Goal: Transaction & Acquisition: Purchase product/service

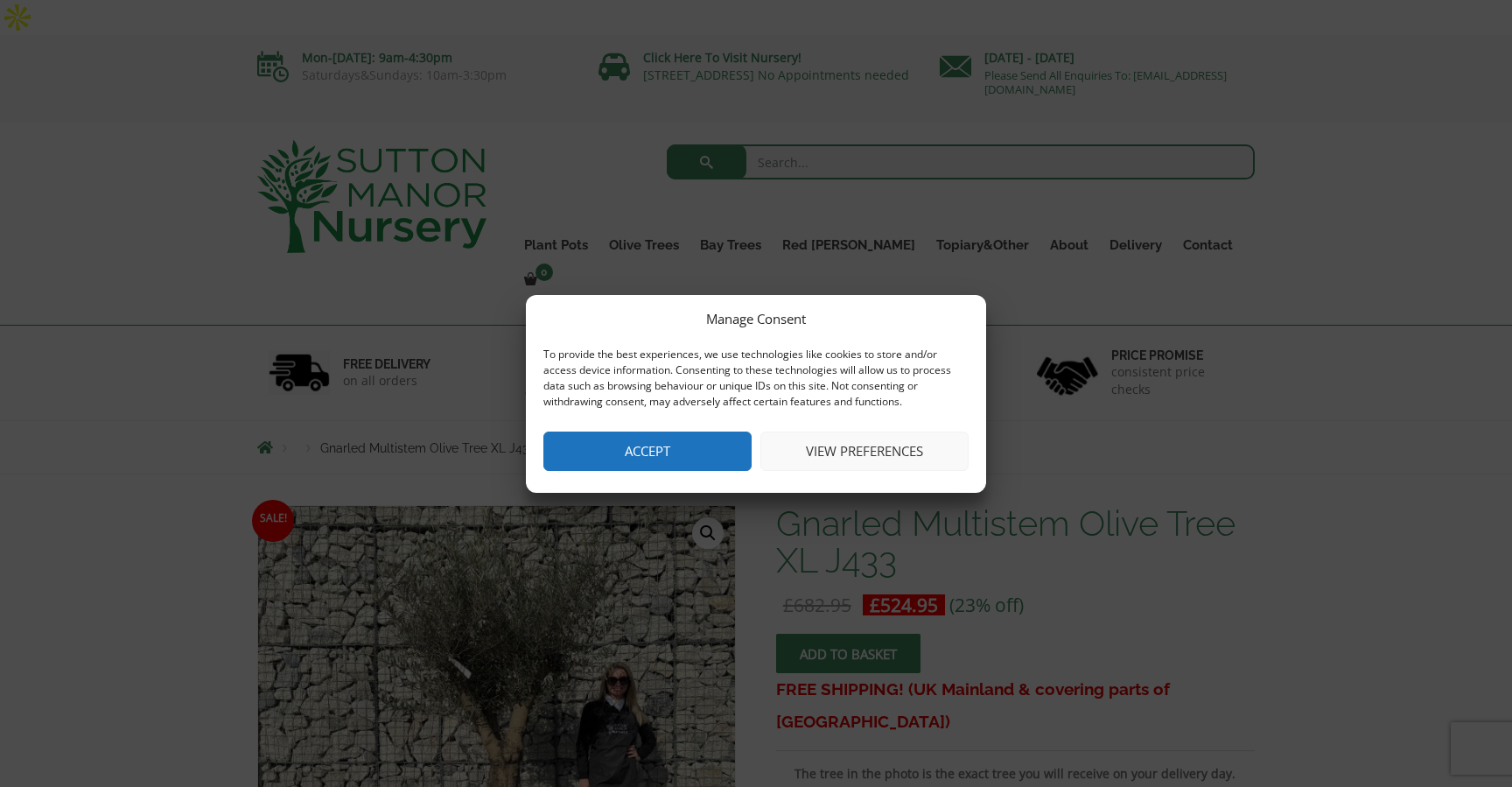
click at [662, 442] on button "Accept" at bounding box center [648, 452] width 208 height 39
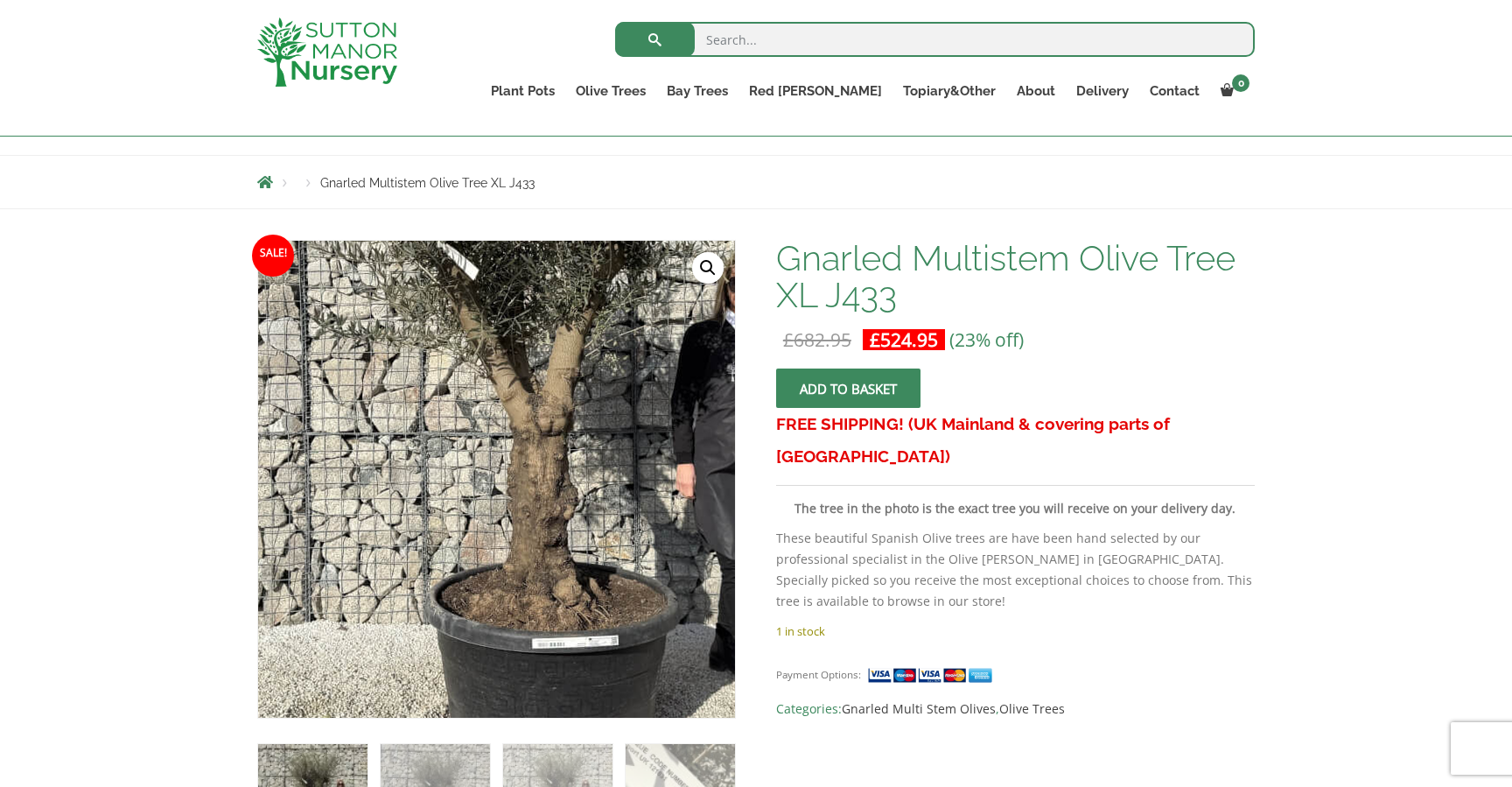
scroll to position [202, 0]
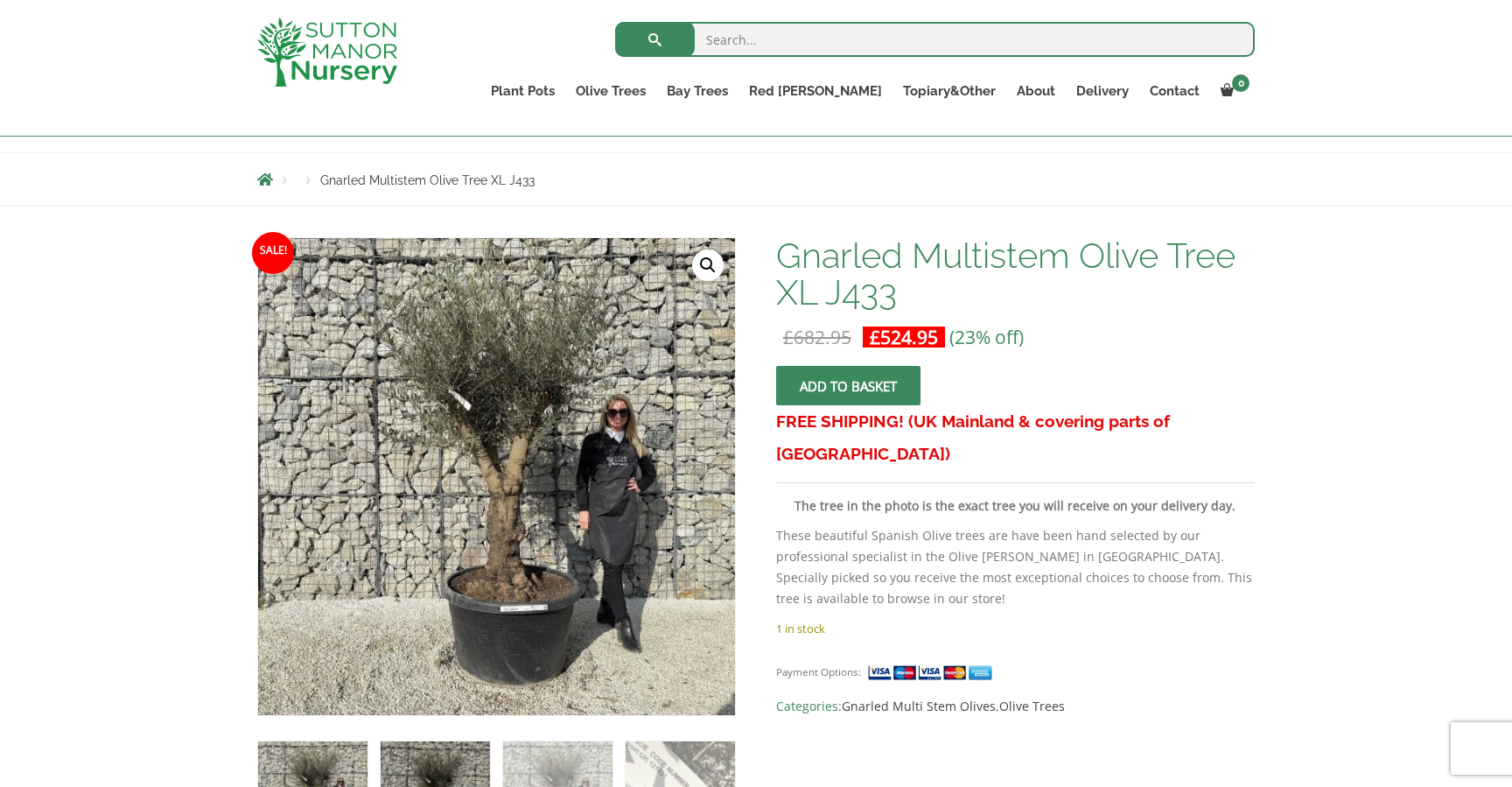
click at [436, 745] on img at bounding box center [435, 796] width 110 height 110
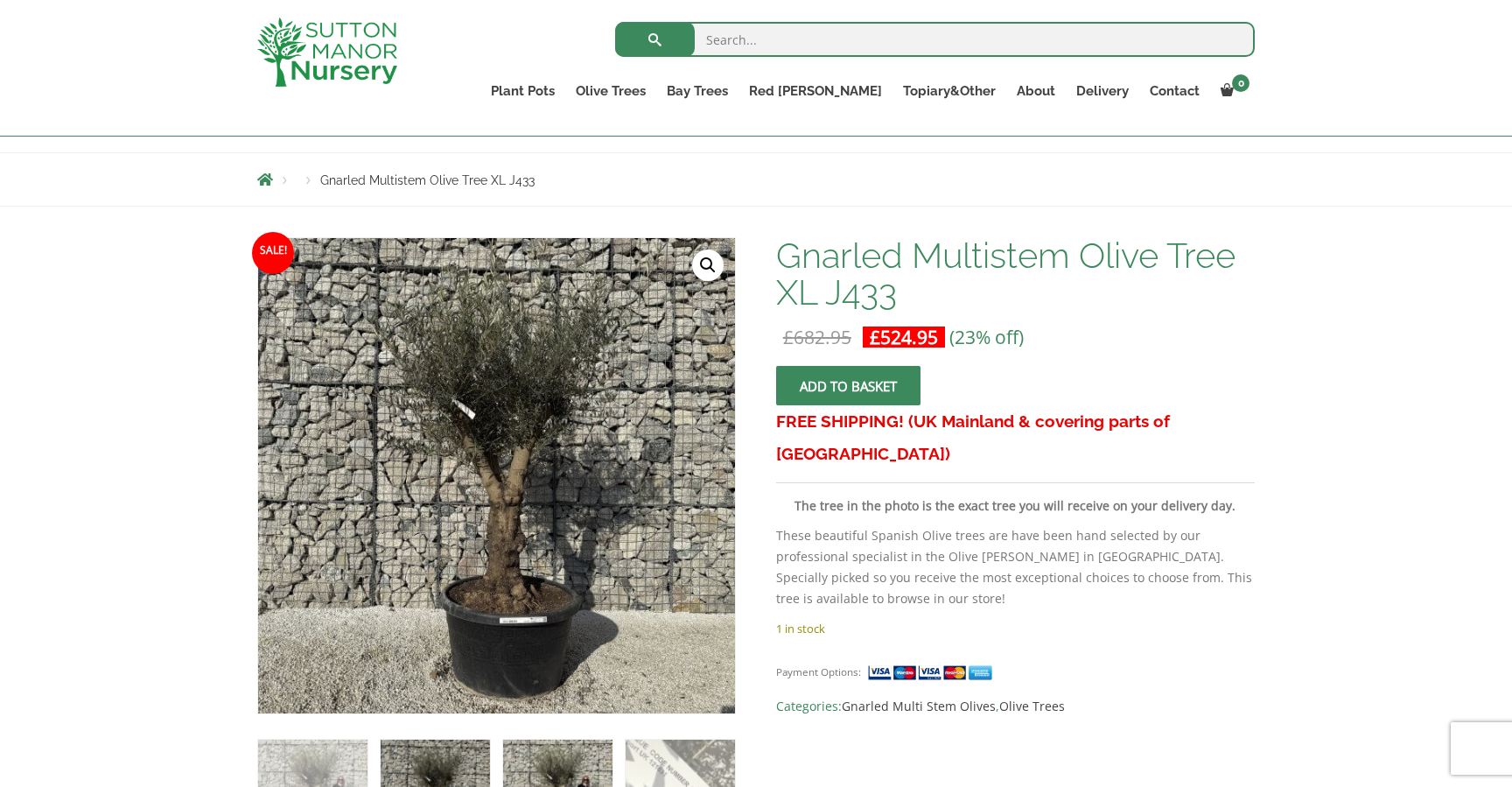
click at [568, 741] on img at bounding box center [557, 795] width 110 height 110
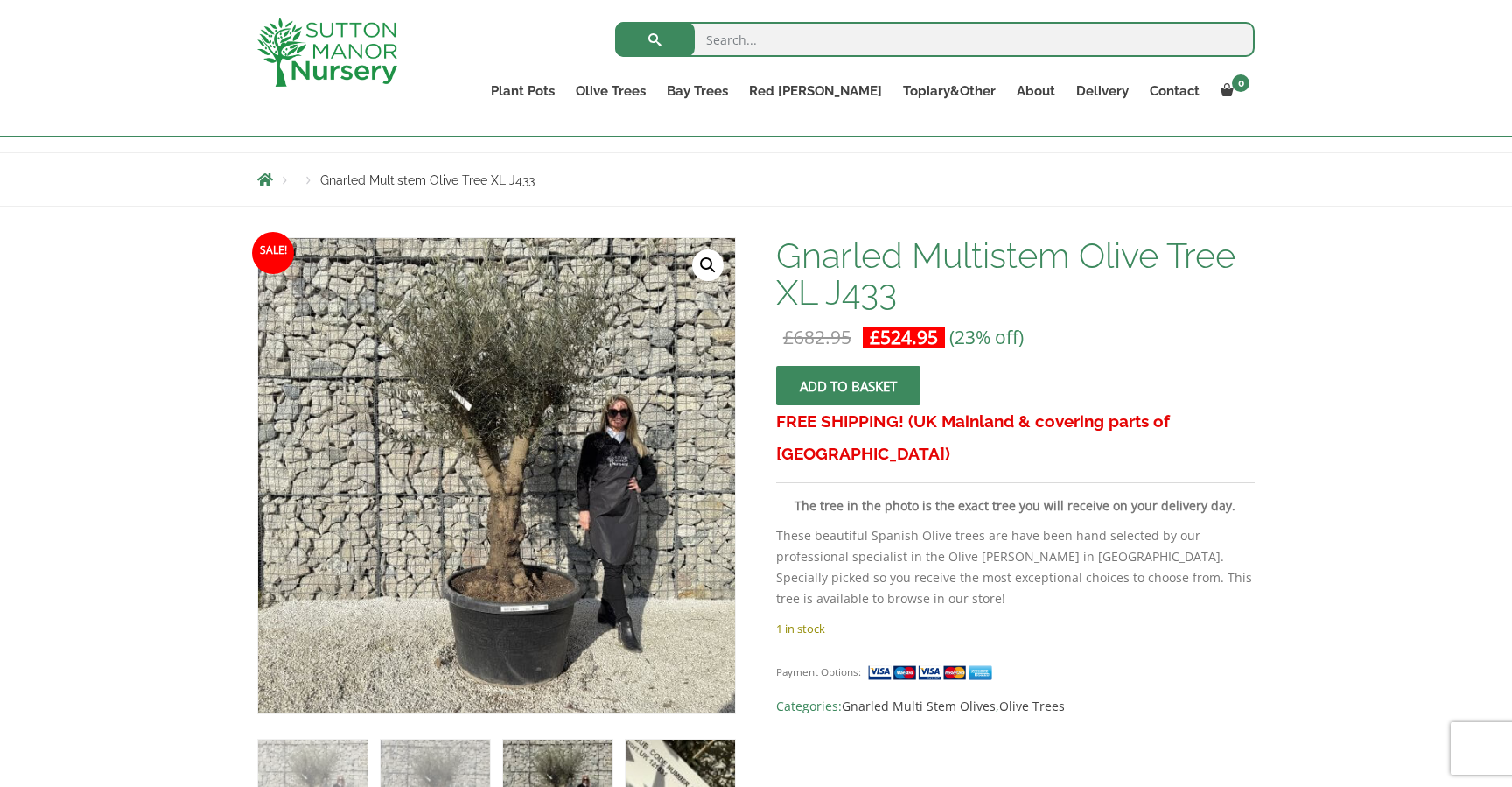
click at [648, 740] on img at bounding box center [680, 795] width 110 height 110
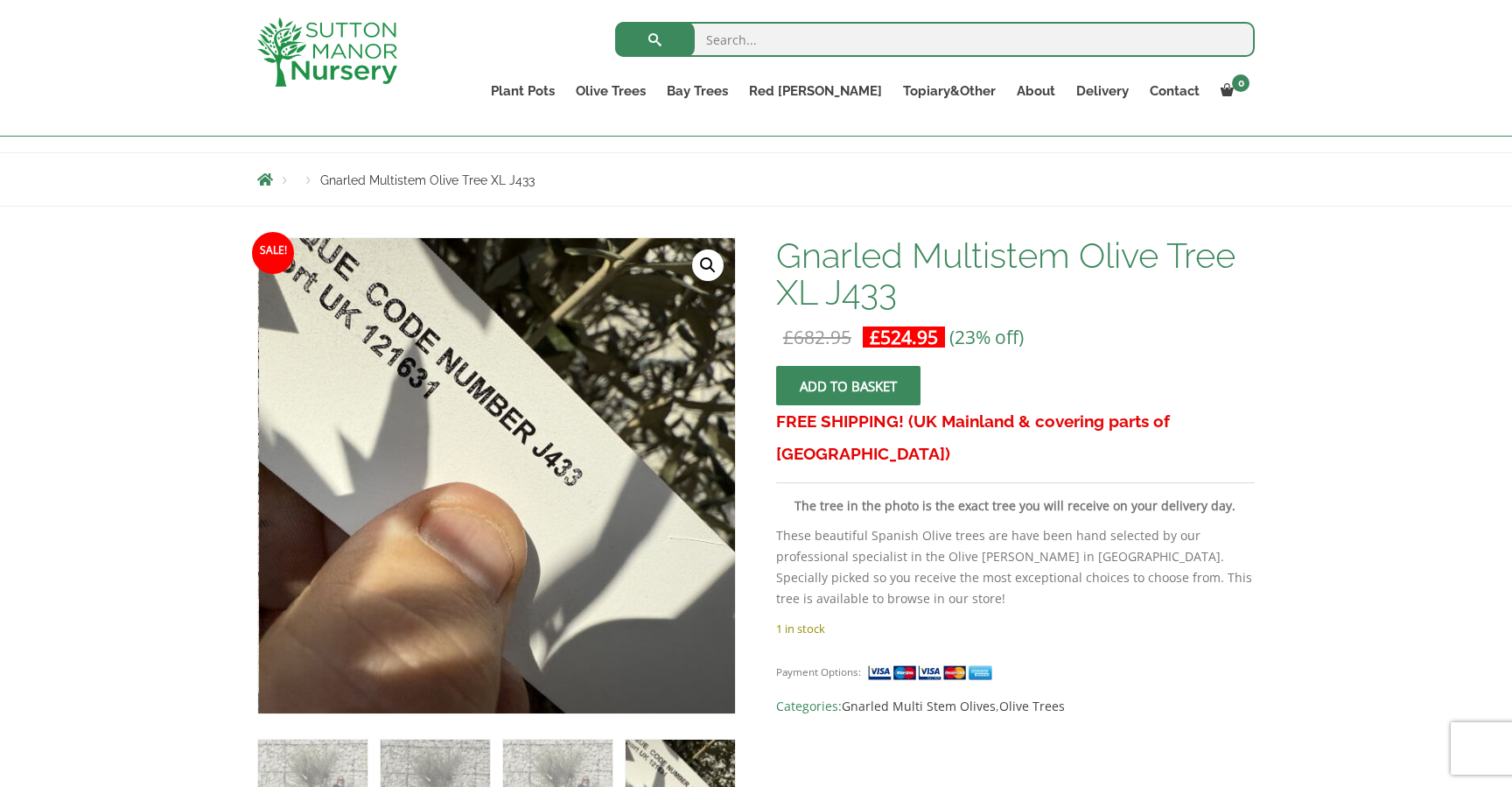
click at [974, 525] on p "These beautiful Spanish Olive trees are have been hand selected by our professi…" at bounding box center [1016, 567] width 479 height 85
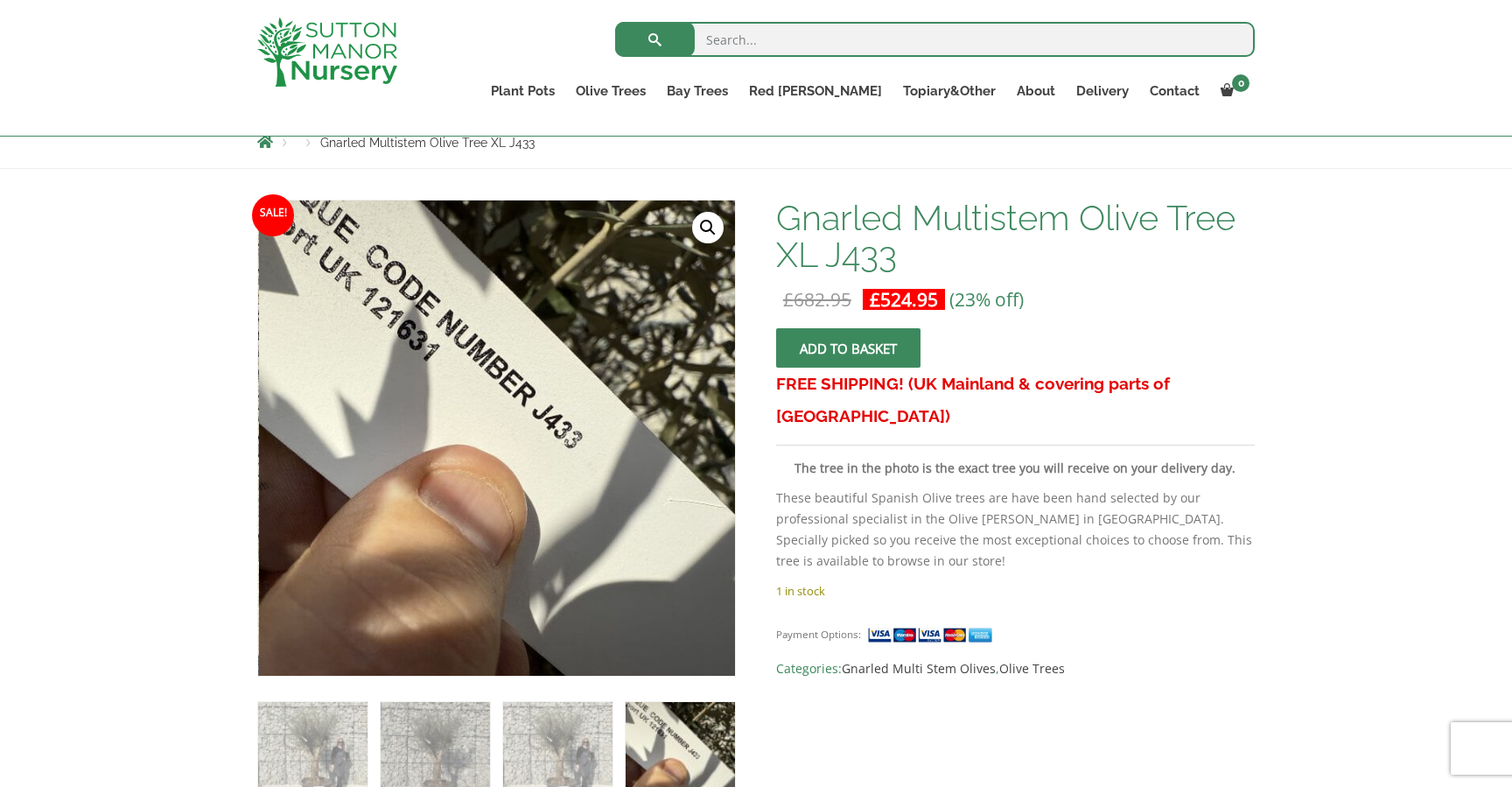
scroll to position [247, 0]
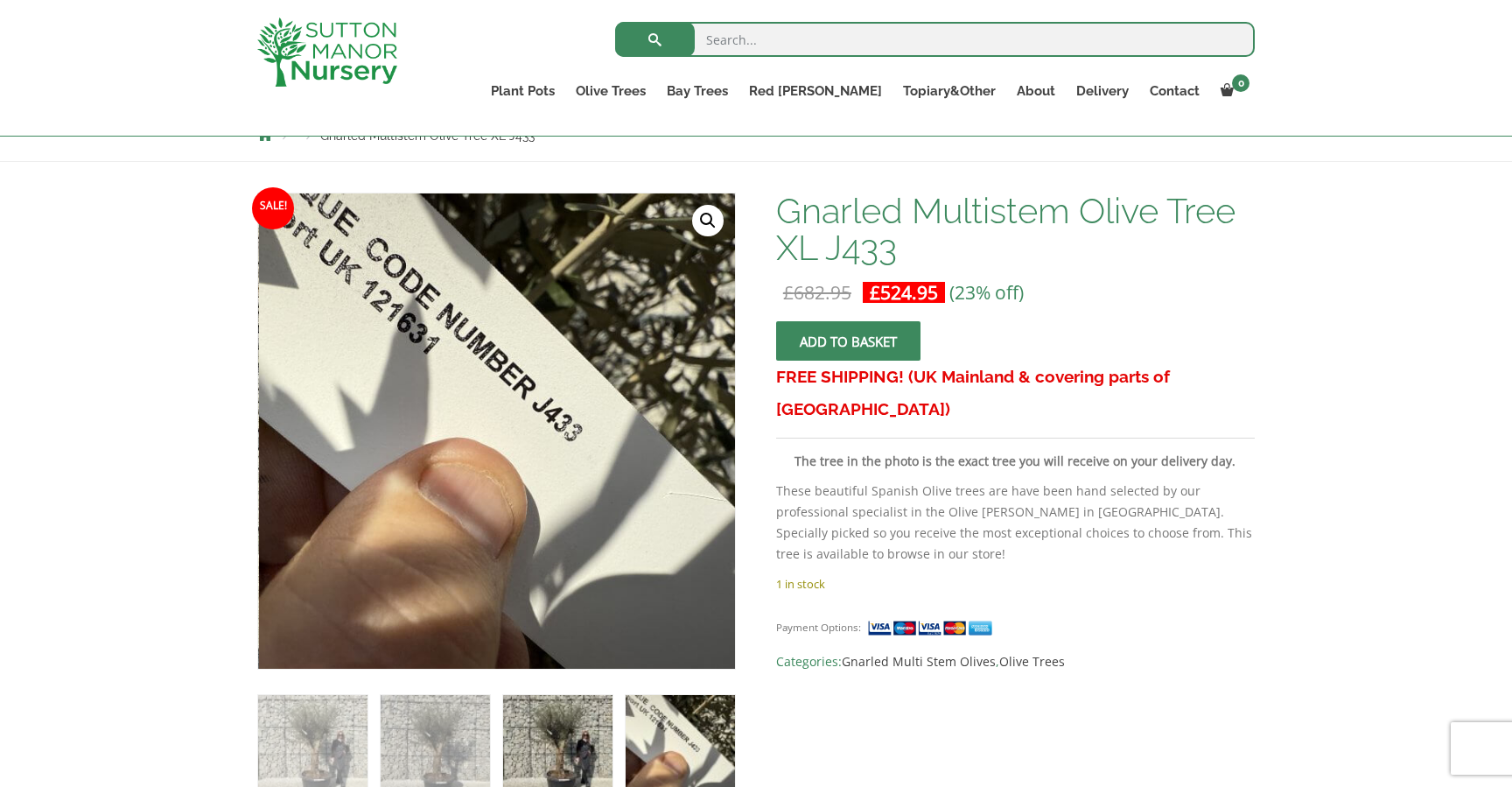
click at [575, 722] on img at bounding box center [557, 749] width 110 height 110
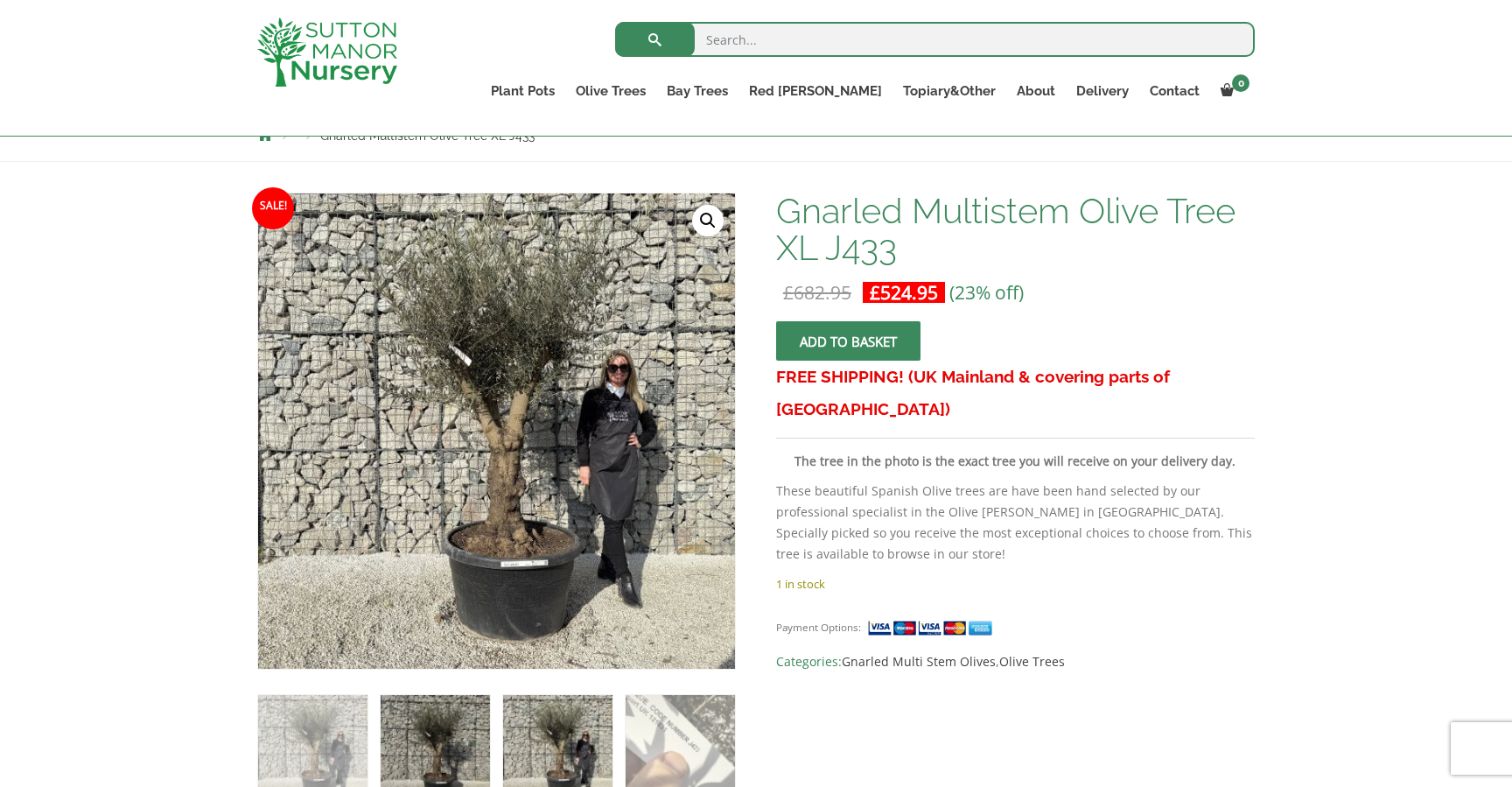
click at [443, 702] on img at bounding box center [435, 749] width 110 height 110
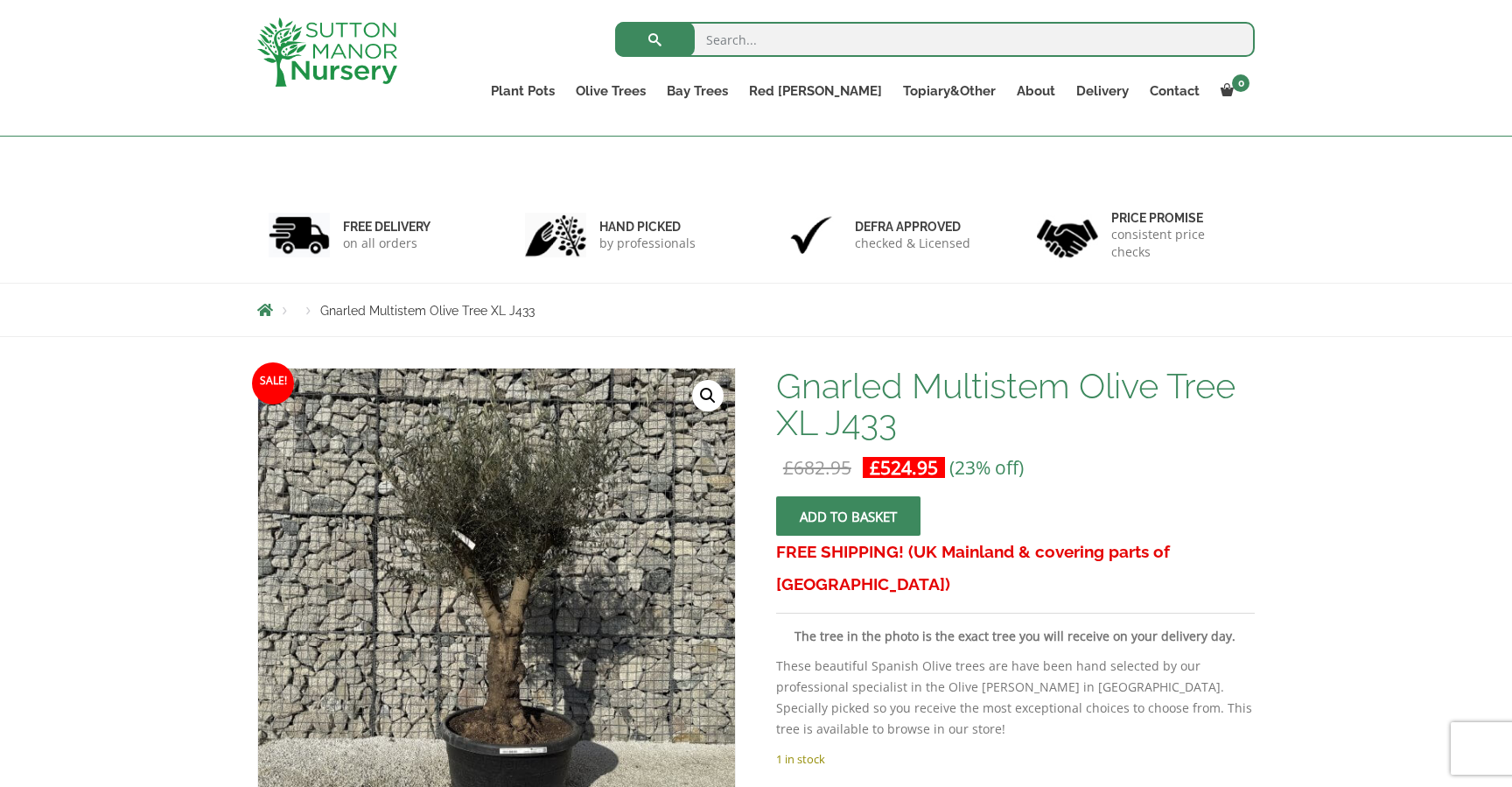
scroll to position [0, 0]
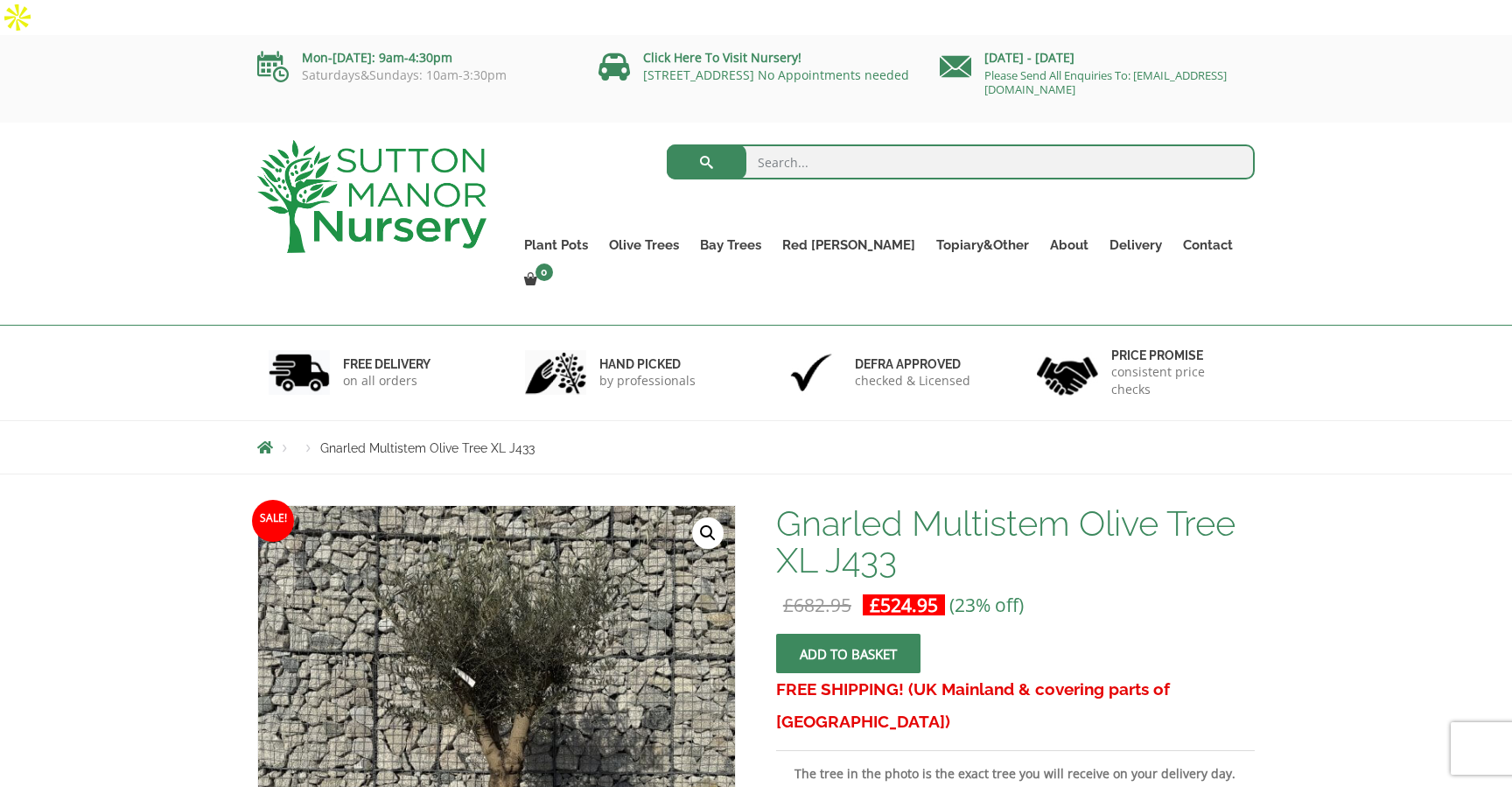
click at [848, 654] on span "submit" at bounding box center [848, 654] width 0 height 0
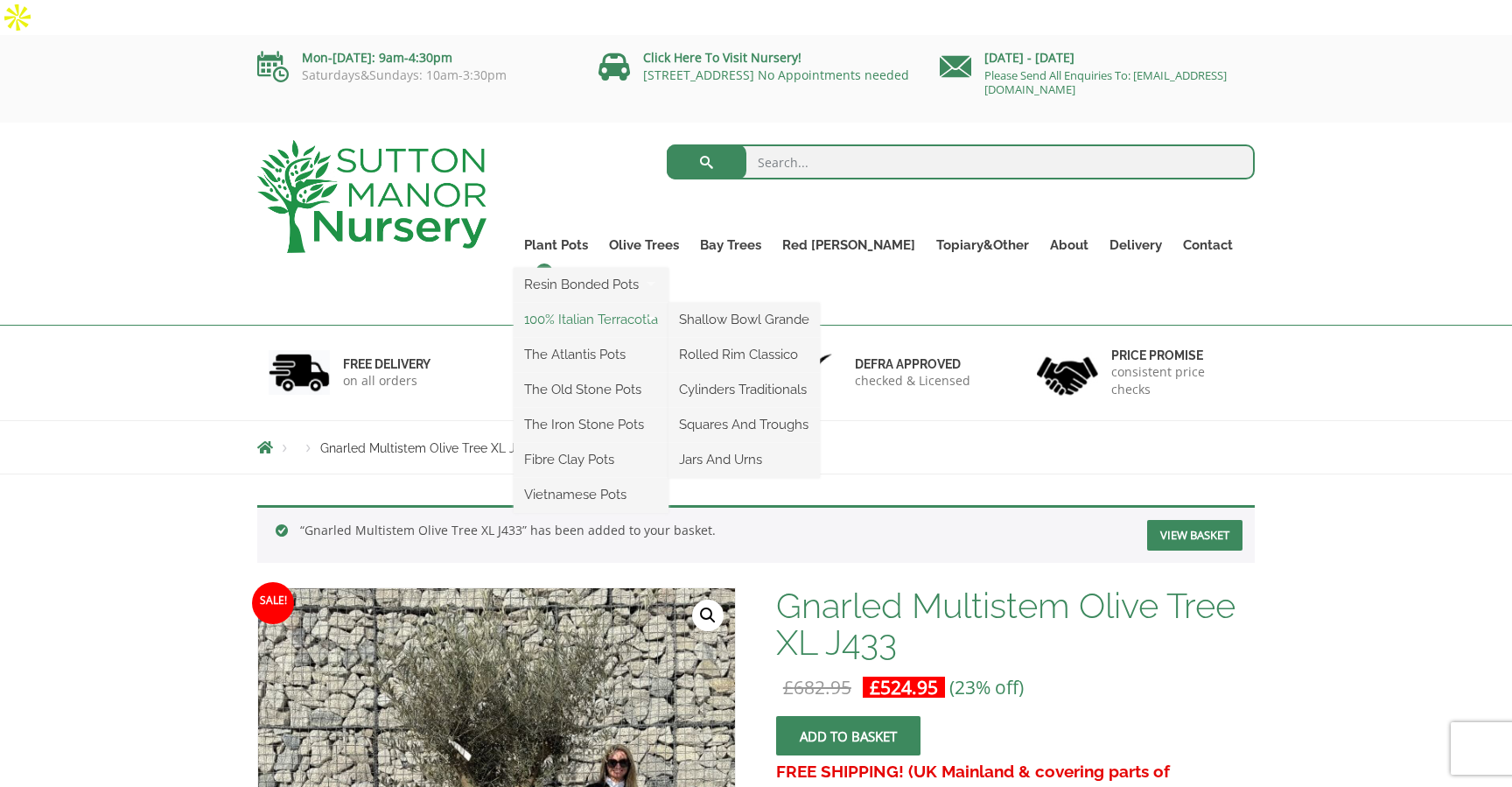
click at [610, 306] on link "100% Italian Terracotta" at bounding box center [590, 319] width 155 height 26
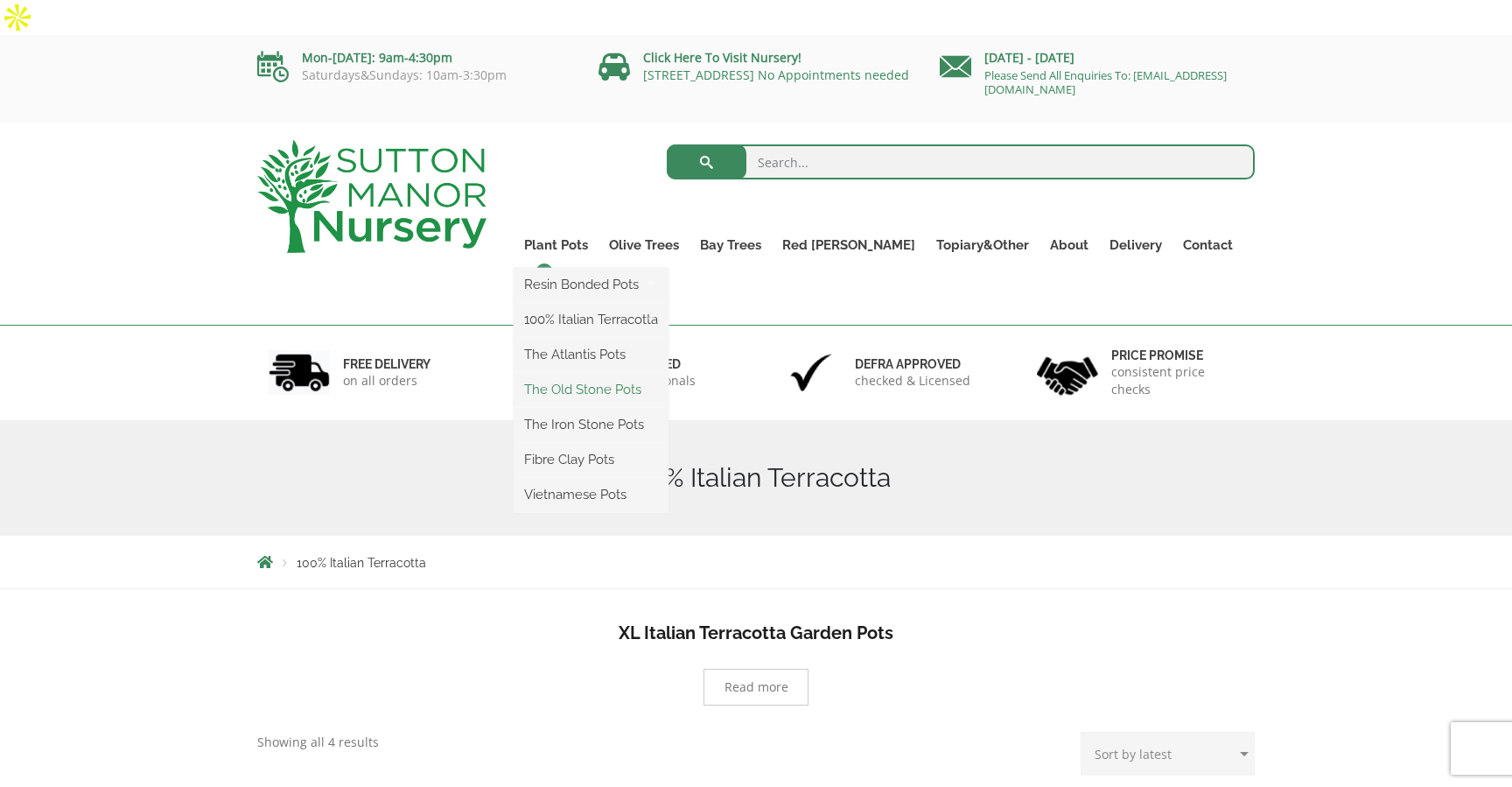
click at [655, 377] on link "The Old Stone Pots" at bounding box center [590, 390] width 155 height 26
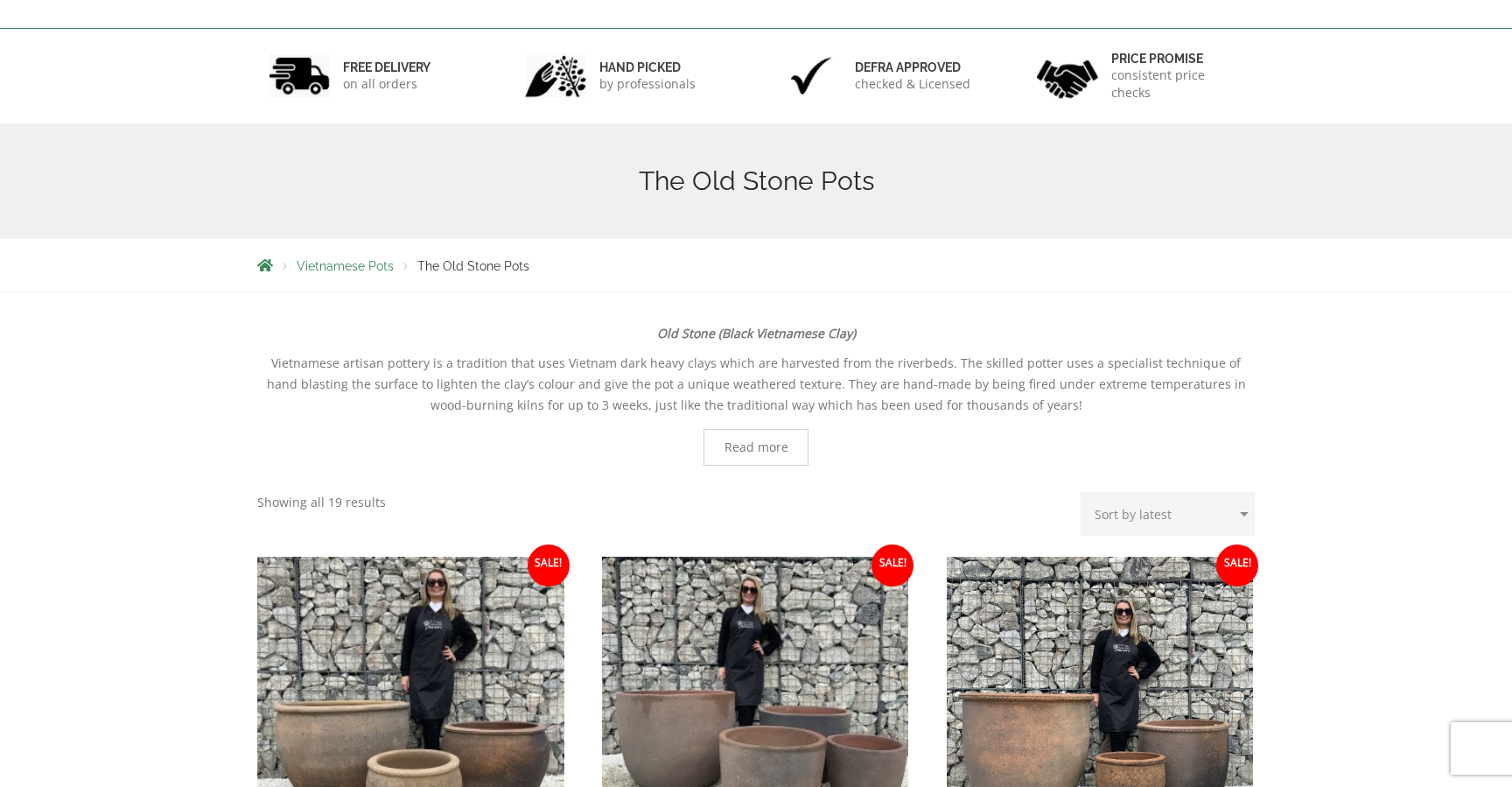
scroll to position [592, 0]
